Goal: Use online tool/utility: Utilize a website feature to perform a specific function

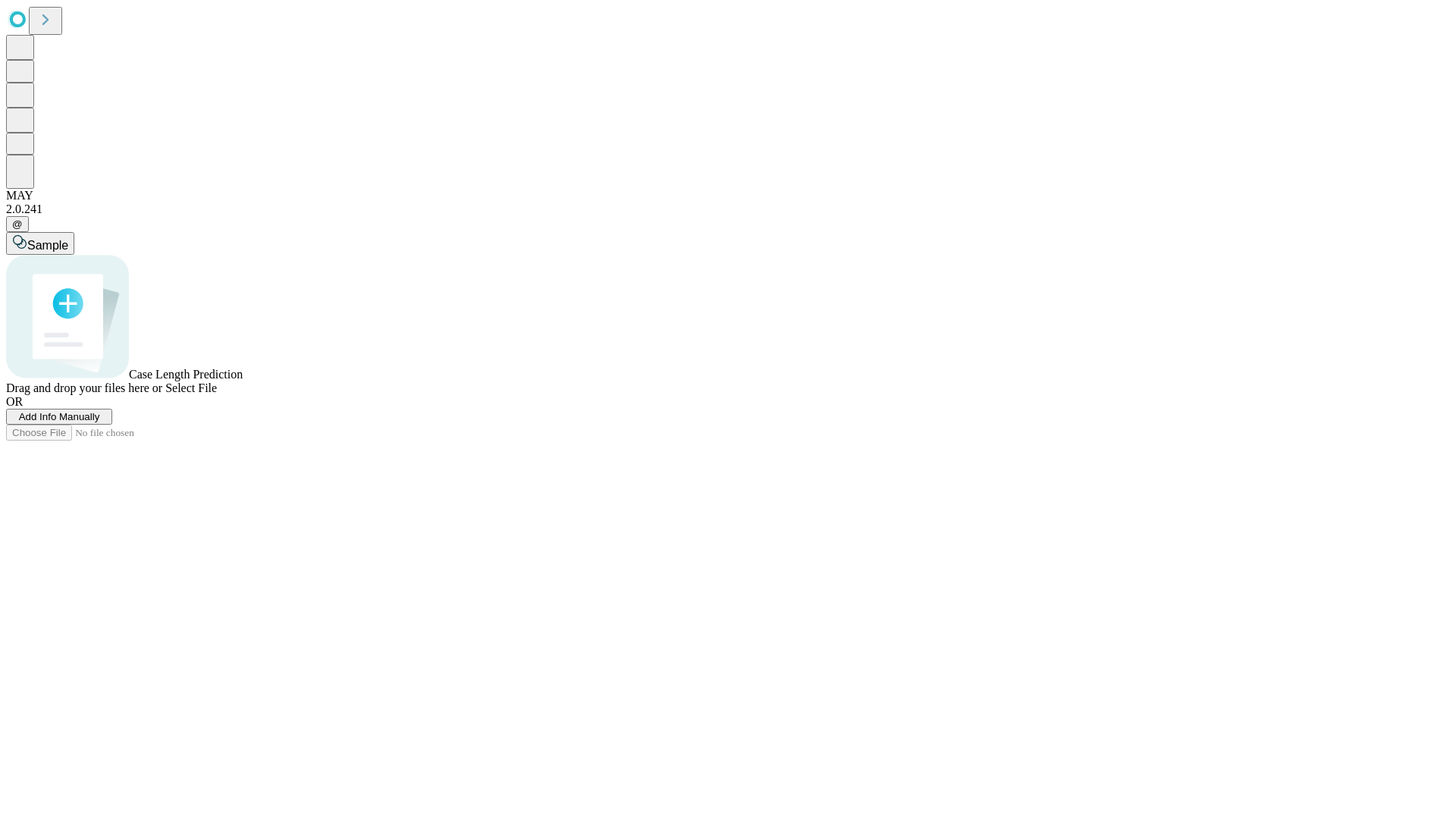
click at [217, 394] on span "Select File" at bounding box center [191, 387] width 51 height 13
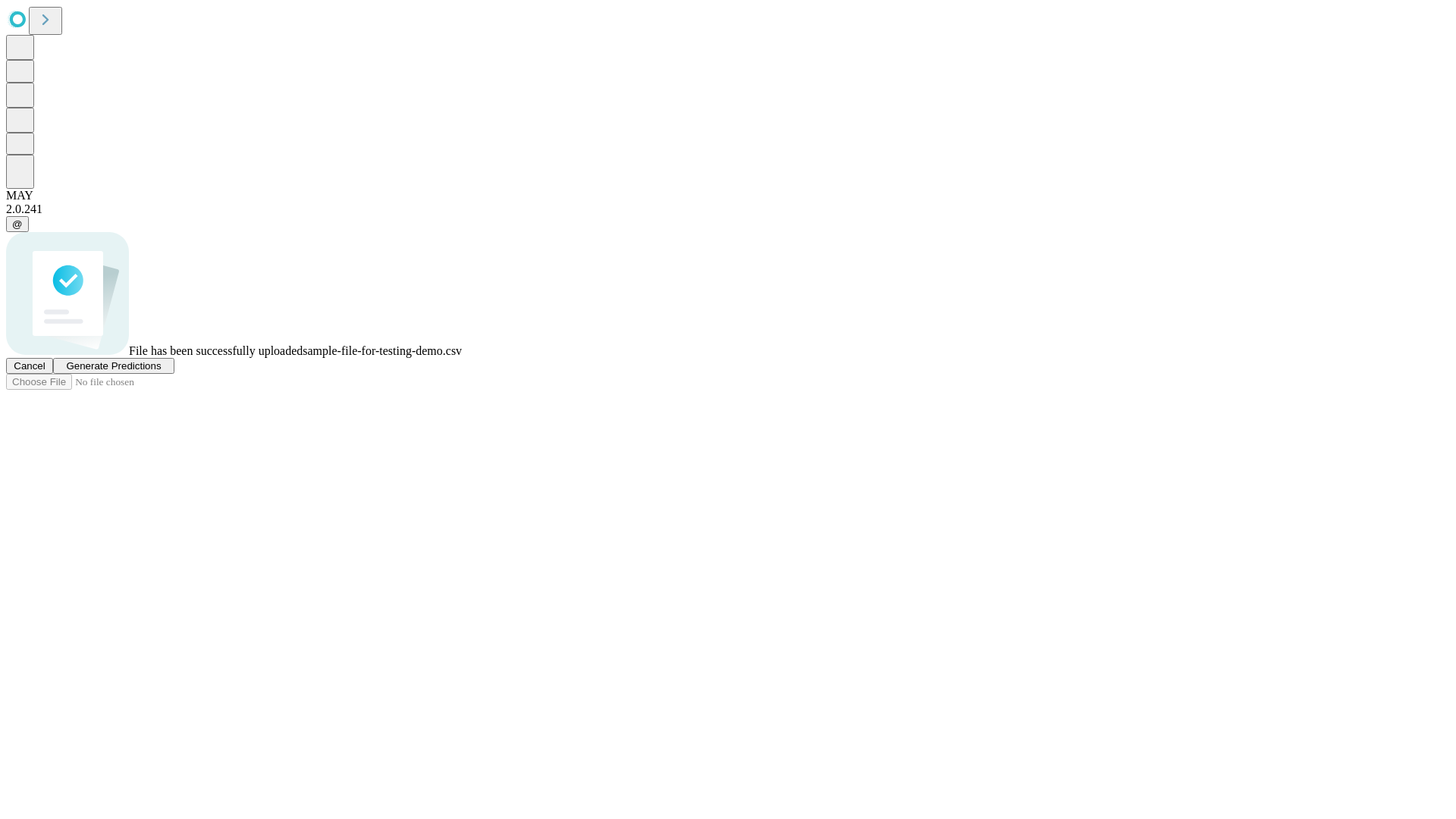
click at [161, 372] on span "Generate Predictions" at bounding box center [113, 366] width 95 height 12
